Goal: Task Accomplishment & Management: Use online tool/utility

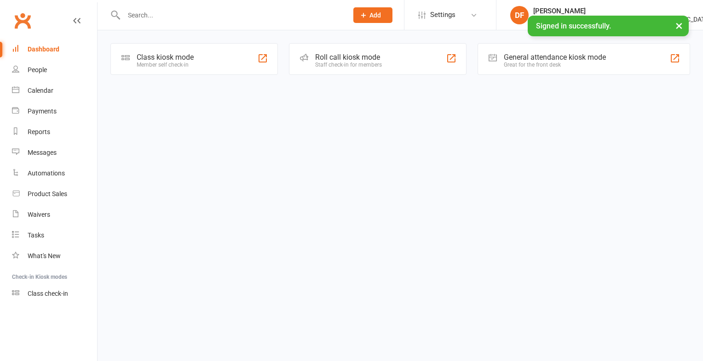
click at [166, 53] on div "Class kiosk mode" at bounding box center [165, 57] width 57 height 9
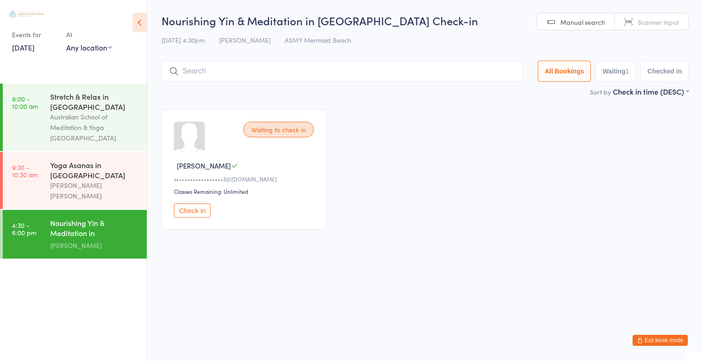
click at [24, 51] on link "[DATE]" at bounding box center [23, 47] width 23 height 10
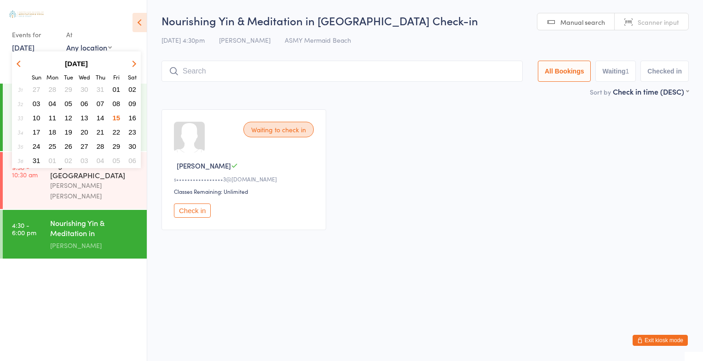
click at [102, 117] on span "14" at bounding box center [101, 118] width 8 height 8
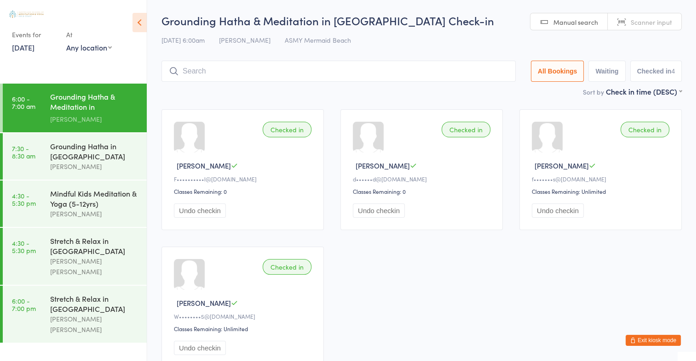
click at [34, 46] on link "14 Aug, 2025" at bounding box center [23, 47] width 23 height 10
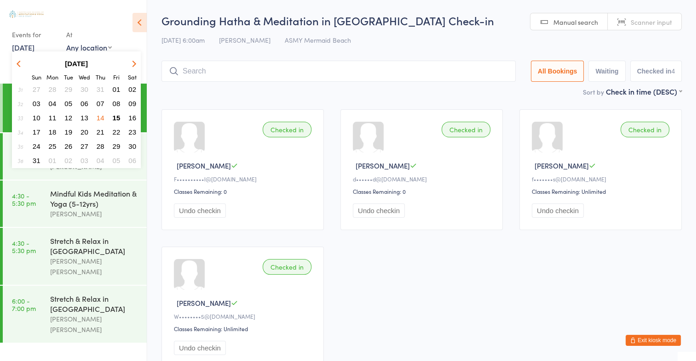
click at [118, 118] on span "15" at bounding box center [117, 118] width 8 height 8
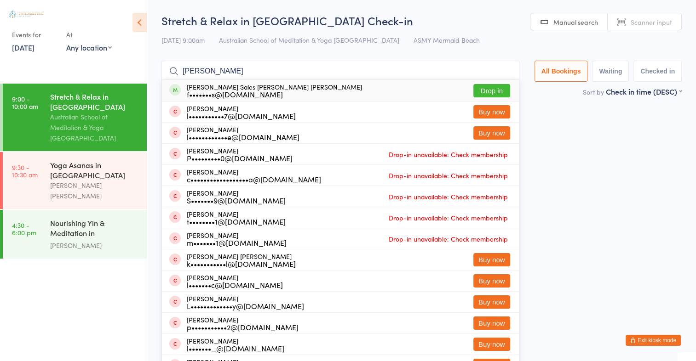
type input "luiz pere"
click at [497, 90] on button "Drop in" at bounding box center [491, 90] width 37 height 13
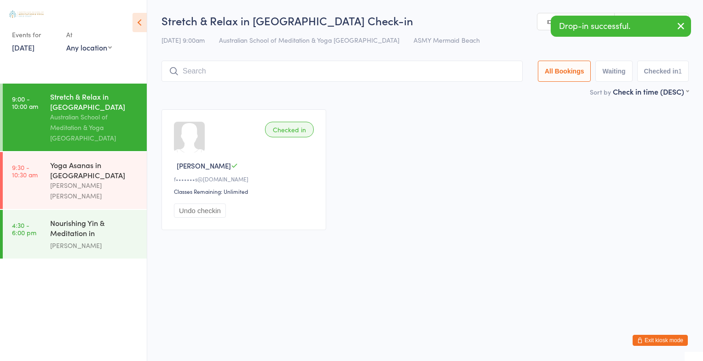
click at [681, 19] on button "button" at bounding box center [681, 26] width 20 height 21
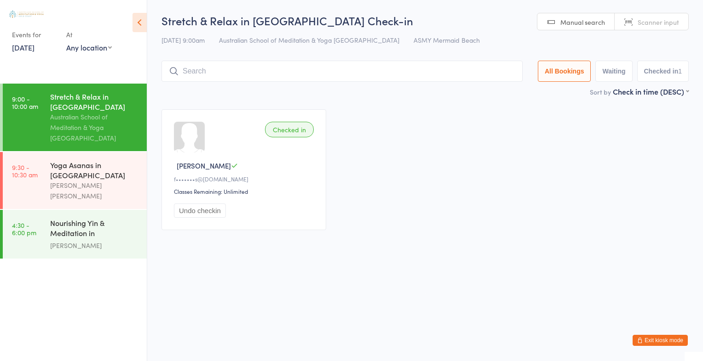
click at [665, 22] on span "Scanner input" at bounding box center [657, 21] width 41 height 9
type input "1641"
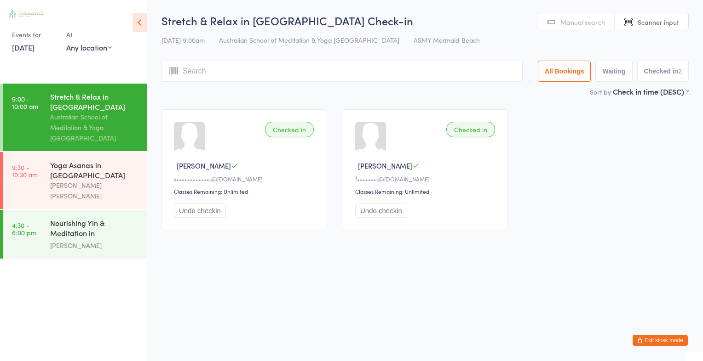
click at [210, 212] on button "Undo checkin" at bounding box center [200, 211] width 52 height 14
click at [382, 216] on button "Undo checkin" at bounding box center [381, 211] width 52 height 14
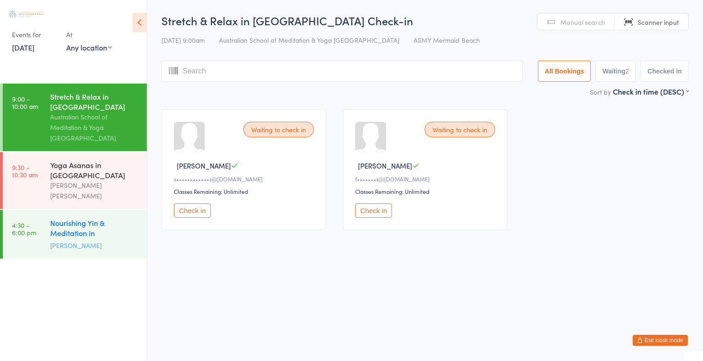
click at [75, 218] on div "Nourishing Yin & Meditation in Mermaid Beach" at bounding box center [94, 229] width 89 height 23
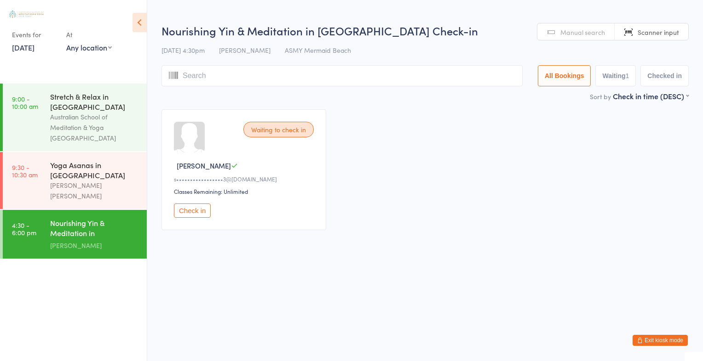
click at [584, 32] on span "Manual search" at bounding box center [582, 32] width 45 height 9
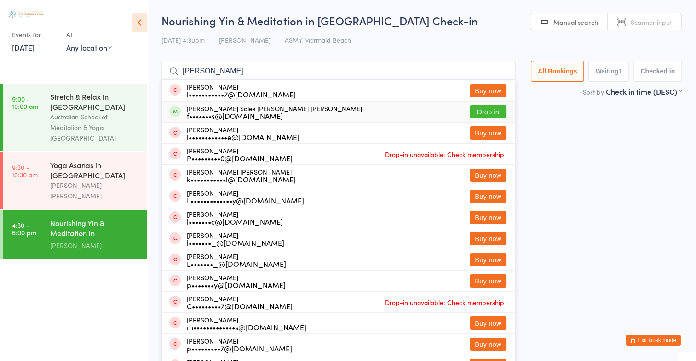
type input "luiz pe"
click at [488, 108] on button "Drop in" at bounding box center [488, 111] width 37 height 13
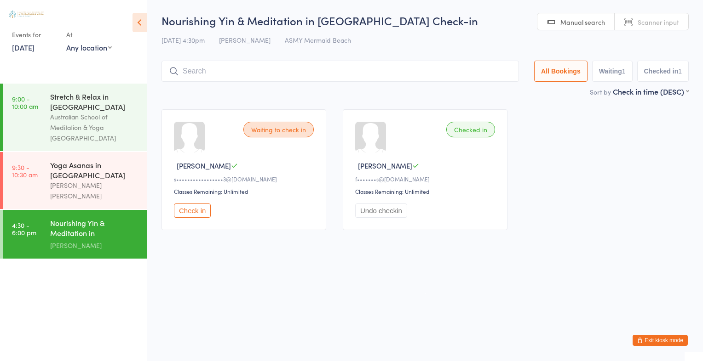
click at [649, 23] on span "Scanner input" at bounding box center [657, 21] width 41 height 9
click at [587, 23] on span "Manual search" at bounding box center [582, 21] width 45 height 9
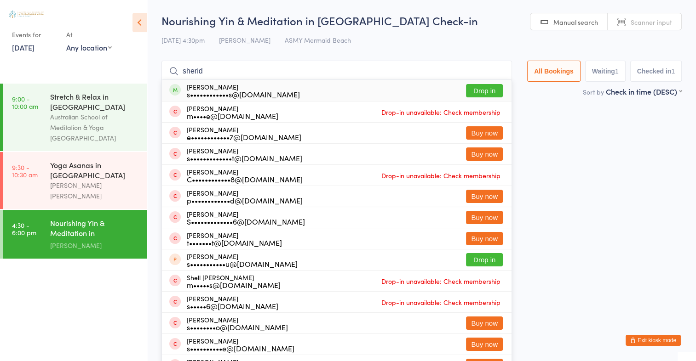
type input "sherid"
click at [492, 91] on button "Drop in" at bounding box center [484, 90] width 37 height 13
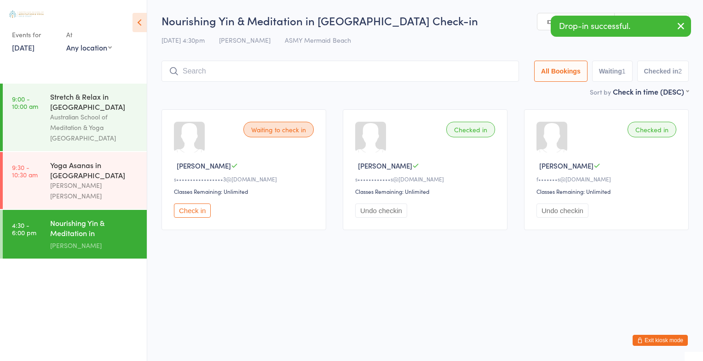
click at [492, 91] on div "Sort by Check in time (DESC) First name (ASC) First name (DESC) Last name (ASC)…" at bounding box center [424, 91] width 527 height 10
click at [686, 19] on button "button" at bounding box center [681, 26] width 20 height 21
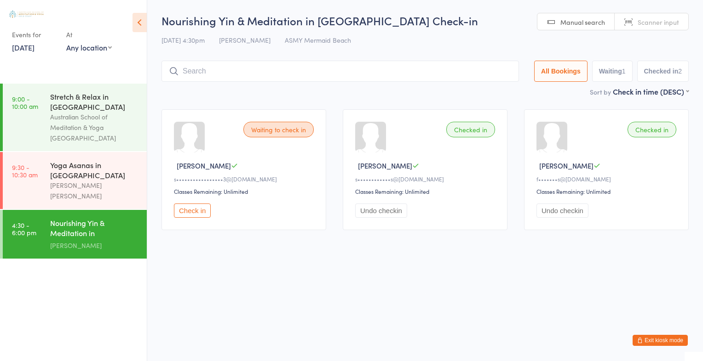
click at [677, 23] on span "Scanner input" at bounding box center [657, 21] width 41 height 9
type input "2693"
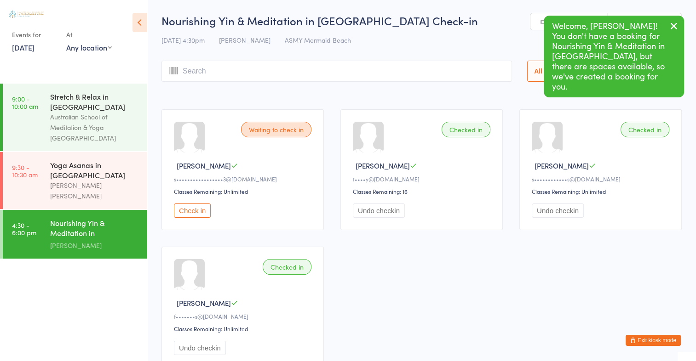
click at [671, 24] on icon "button" at bounding box center [673, 25] width 11 height 11
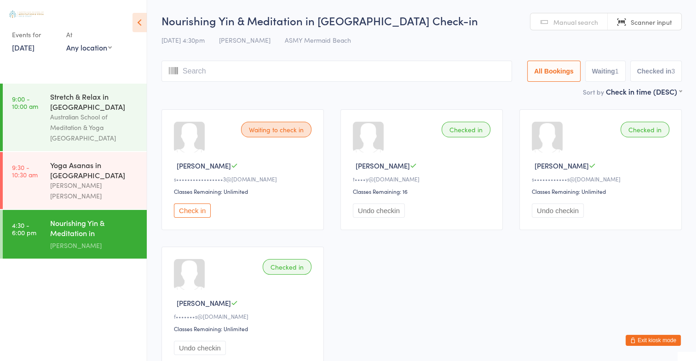
click at [657, 24] on span "Scanner input" at bounding box center [651, 21] width 41 height 9
type input "2543"
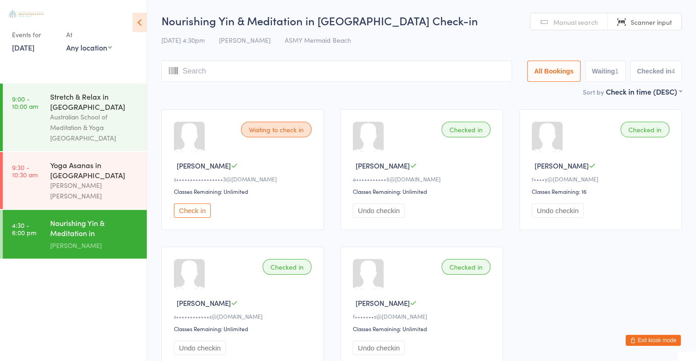
click at [586, 24] on span "Manual search" at bounding box center [575, 21] width 45 height 9
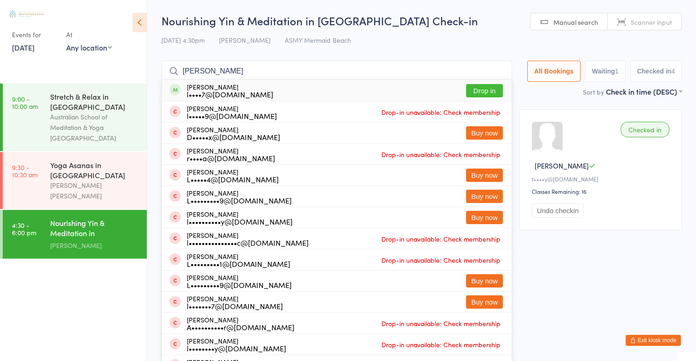
type input "lisa dunston"
click at [488, 88] on button "Drop in" at bounding box center [484, 90] width 37 height 13
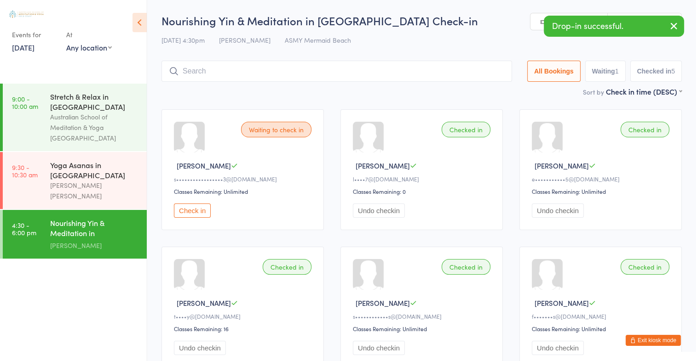
click at [673, 23] on icon "button" at bounding box center [673, 25] width 11 height 11
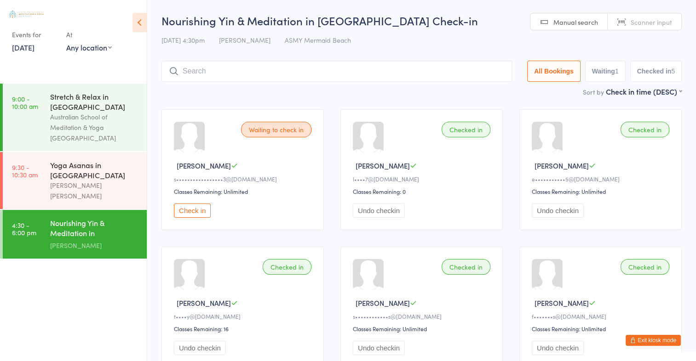
click at [668, 19] on span "Scanner input" at bounding box center [651, 21] width 41 height 9
type input "1605"
click at [648, 19] on span "Scanner input" at bounding box center [651, 21] width 41 height 9
type input "2826"
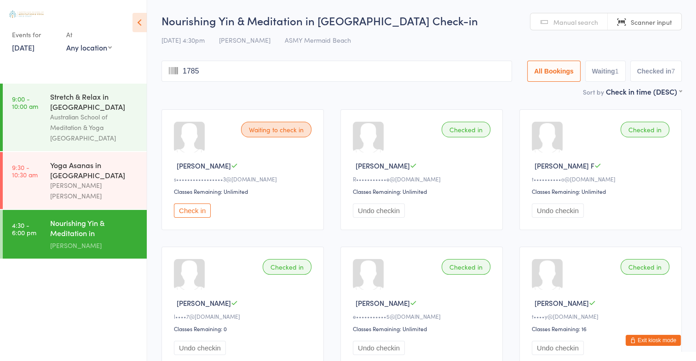
type input "1785"
click at [655, 20] on span "Scanner input" at bounding box center [651, 21] width 41 height 9
click at [656, 21] on span "Scanner input" at bounding box center [651, 21] width 41 height 9
type input "1702"
click at [670, 23] on span "Scanner input" at bounding box center [651, 21] width 41 height 9
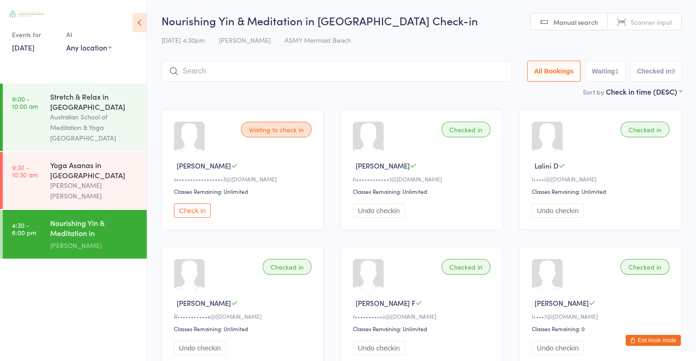
click at [660, 24] on span "Scanner input" at bounding box center [651, 21] width 41 height 9
click at [659, 23] on span "Scanner input" at bounding box center [651, 21] width 41 height 9
type input "2587"
